Goal: Transaction & Acquisition: Purchase product/service

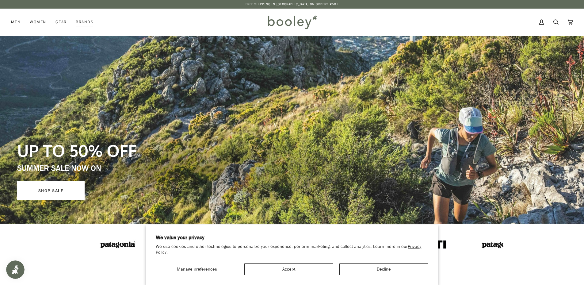
click at [58, 190] on link "SHOP SALE" at bounding box center [50, 190] width 67 height 19
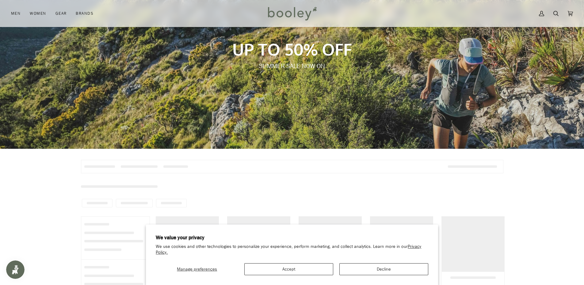
scroll to position [92, 0]
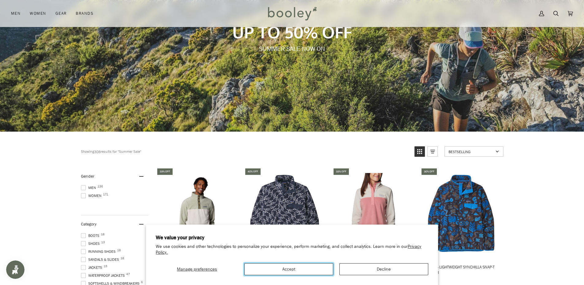
click at [266, 267] on button "Accept" at bounding box center [288, 269] width 89 height 12
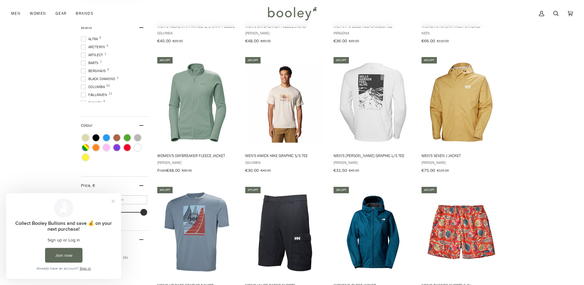
scroll to position [552, 0]
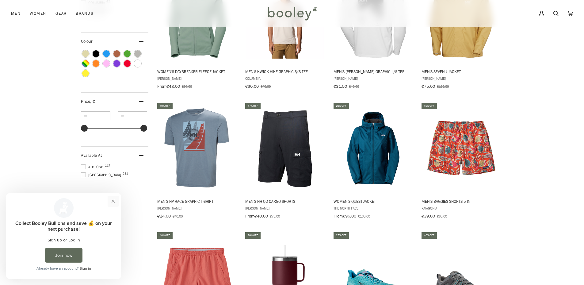
click at [112, 202] on button "Close prompt" at bounding box center [113, 201] width 11 height 11
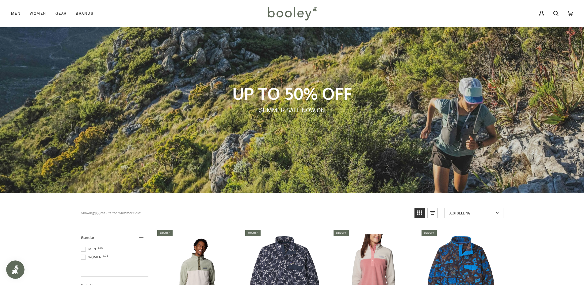
scroll to position [0, 0]
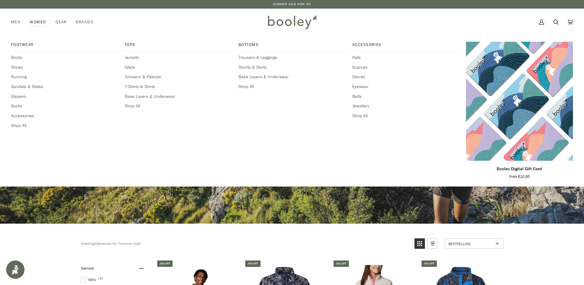
click at [34, 22] on link "Women" at bounding box center [37, 22] width 25 height 27
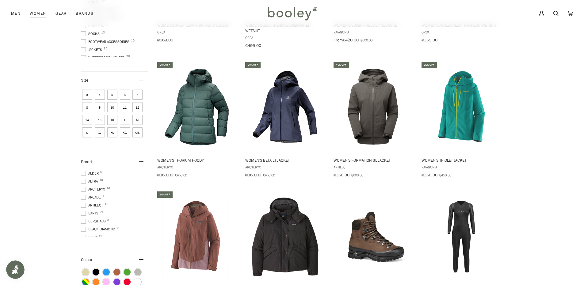
scroll to position [0, 0]
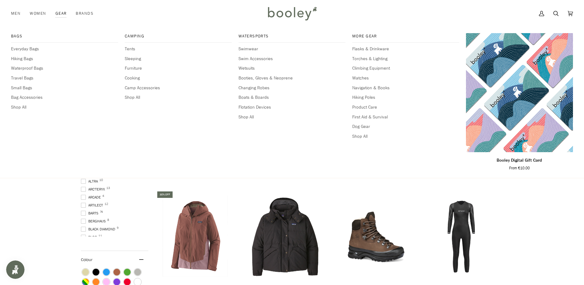
click at [65, 10] on link "Gear" at bounding box center [61, 13] width 21 height 27
